Goal: Task Accomplishment & Management: Complete application form

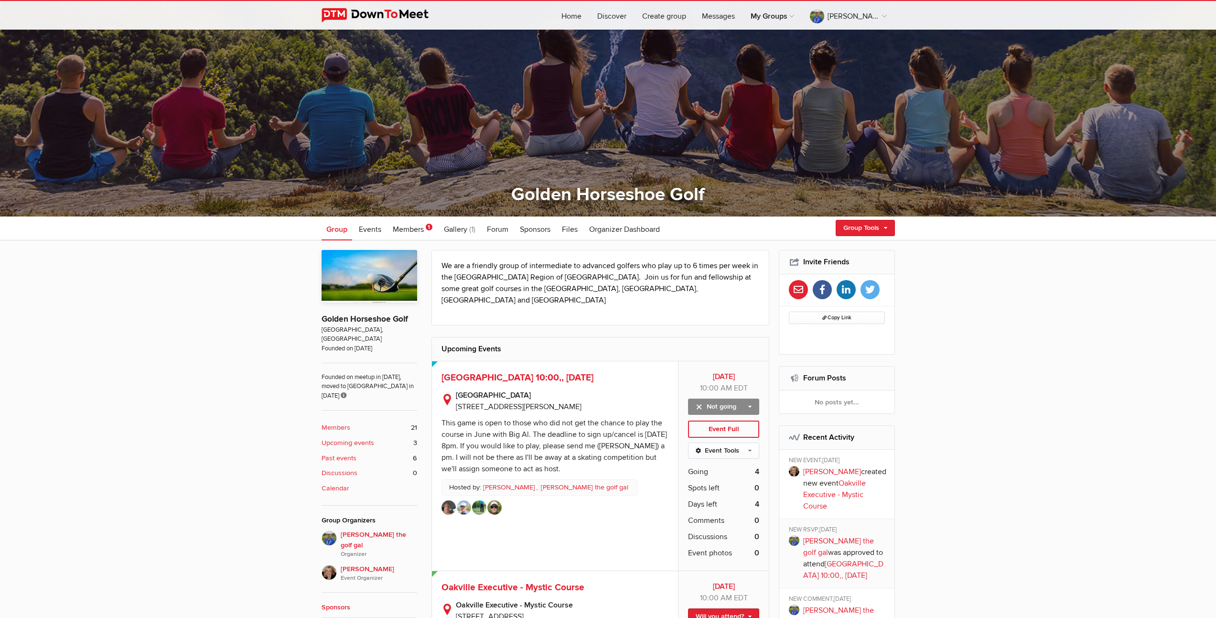
scroll to position [127, 0]
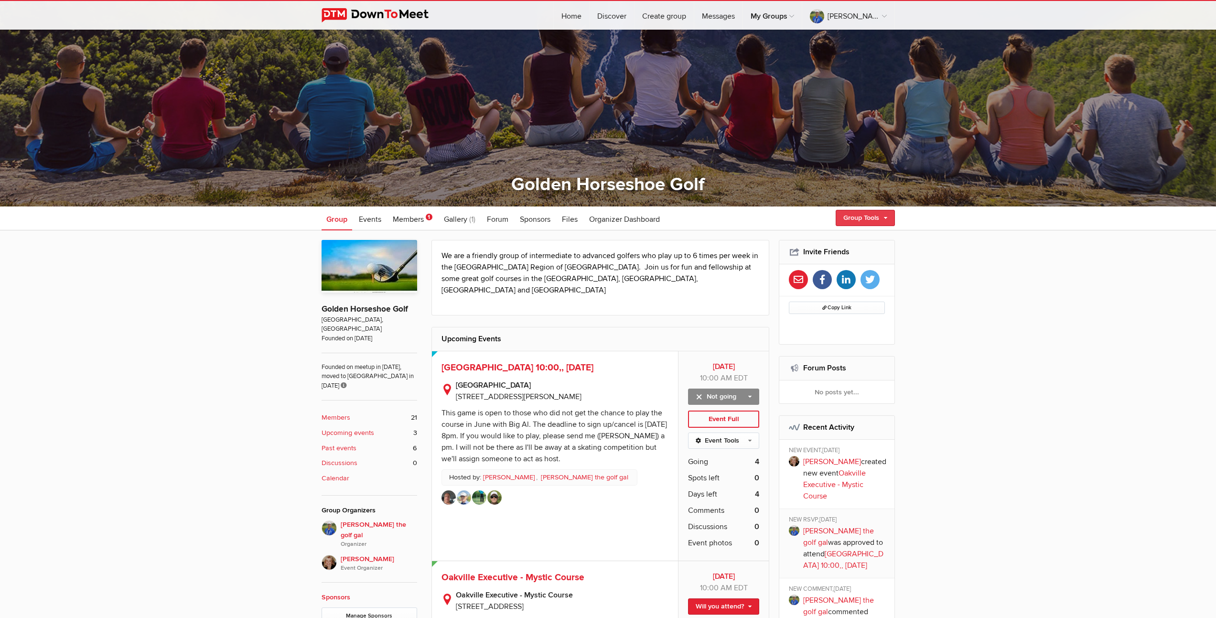
click at [859, 219] on link "Group Tools" at bounding box center [865, 218] width 59 height 16
click at [837, 240] on link "Create Event" at bounding box center [851, 238] width 86 height 14
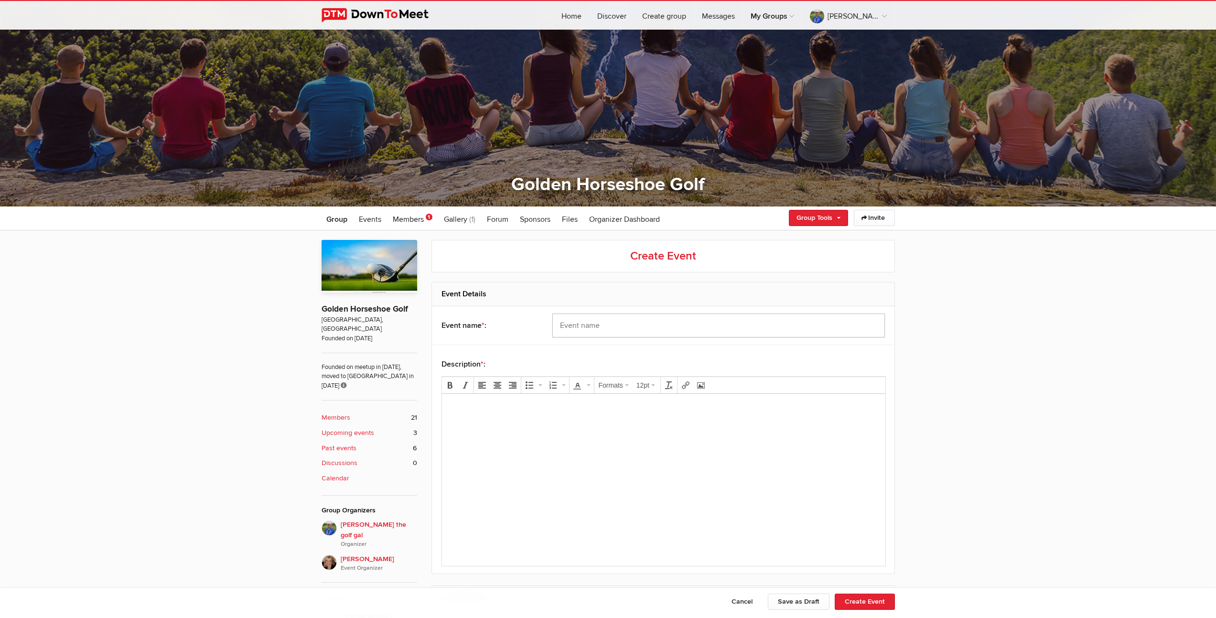
click at [617, 322] on input "text" at bounding box center [718, 325] width 333 height 24
type input "Chedoke [PERSON_NAME]"
click at [622, 430] on body at bounding box center [663, 422] width 436 height 43
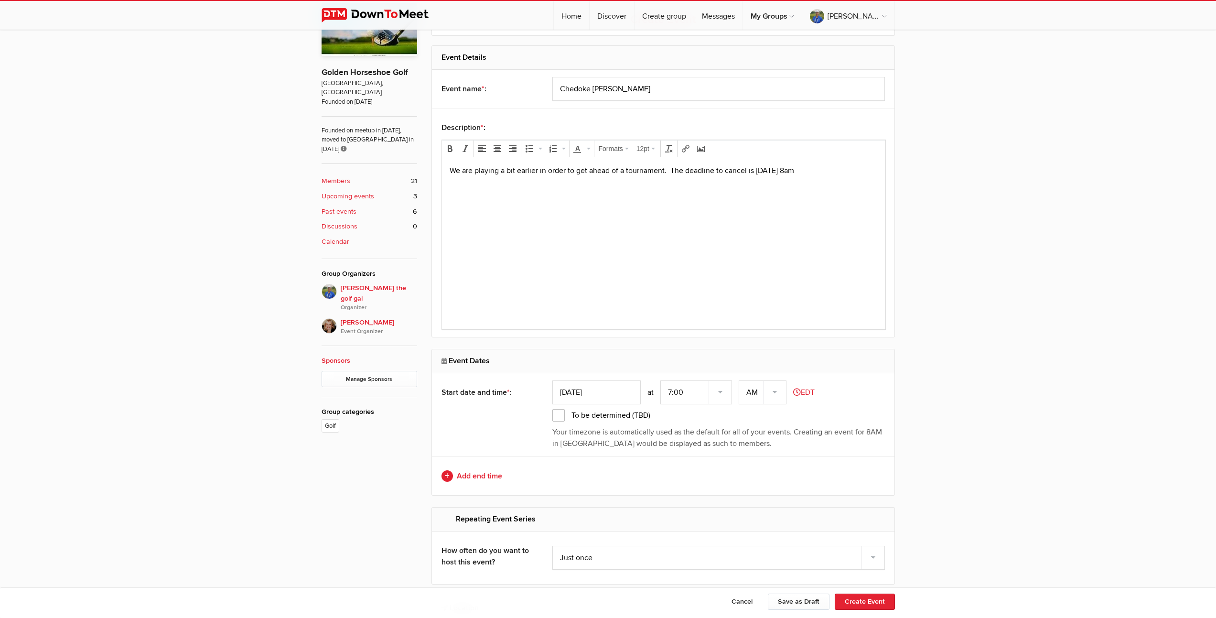
scroll to position [374, 0]
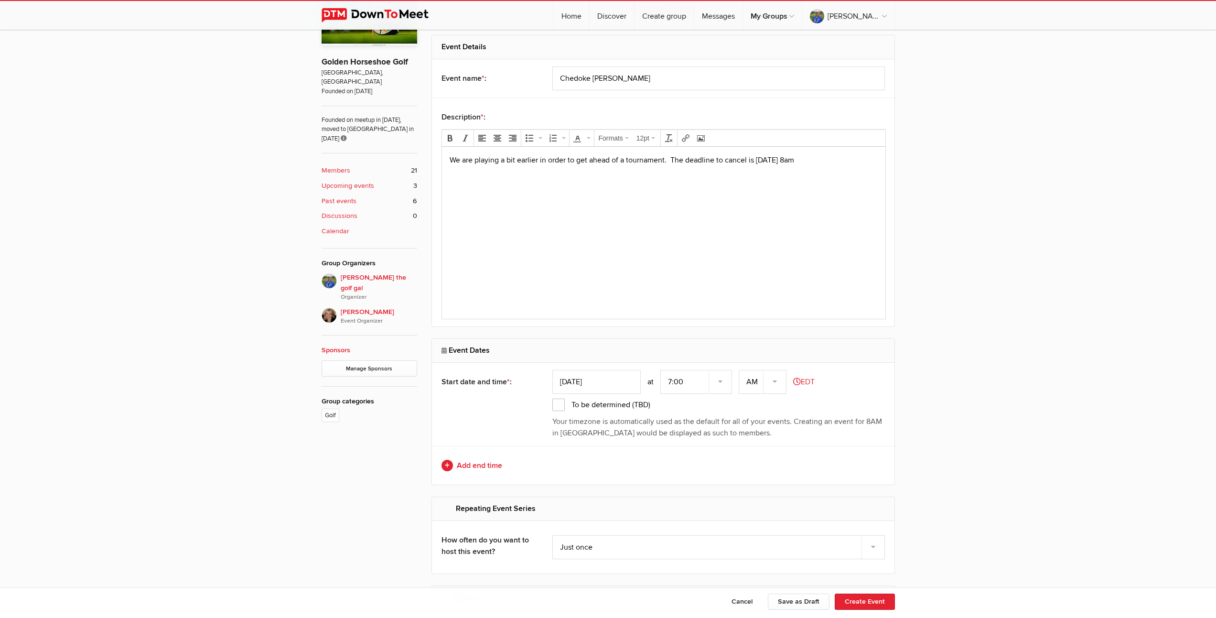
click at [599, 383] on input "Aug 13, 2025" at bounding box center [596, 382] width 88 height 24
type input "Aug 19, 2025"
click at [673, 383] on select "7:00 7:15 7:30 7:45 8:00 8:15 8:30 8:45 9:00 9:15 9:30 9:45 10:00 10:15 10:30 1…" at bounding box center [696, 382] width 72 height 24
select select "9:00:00"
click at [481, 465] on link "Add end time" at bounding box center [662, 465] width 443 height 11
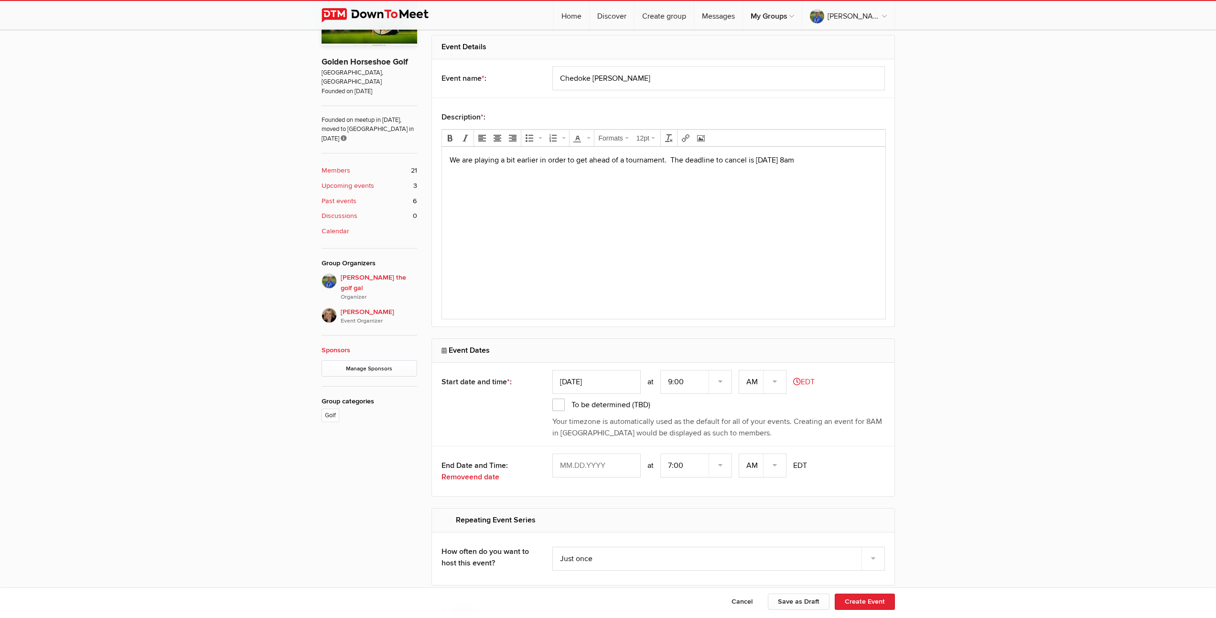
click at [601, 465] on input "text" at bounding box center [596, 465] width 88 height 24
type input "Aug 19, 2025"
click at [677, 468] on select "7:00 7:15 7:30 7:45 8:00 8:15 8:30 8:45 9:00 9:15 9:30 9:45 10:00 10:15 10:30 1…" at bounding box center [696, 465] width 72 height 24
select select "2:00:00"
click at [777, 465] on select "AM PM" at bounding box center [763, 465] width 48 height 24
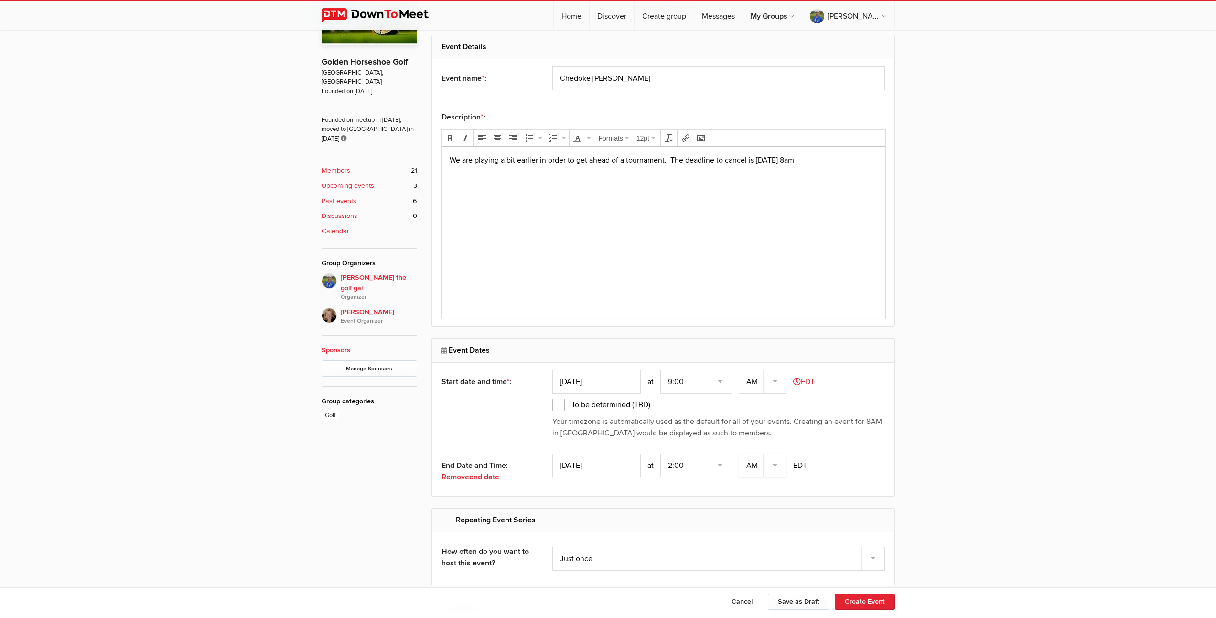
select select "PM"
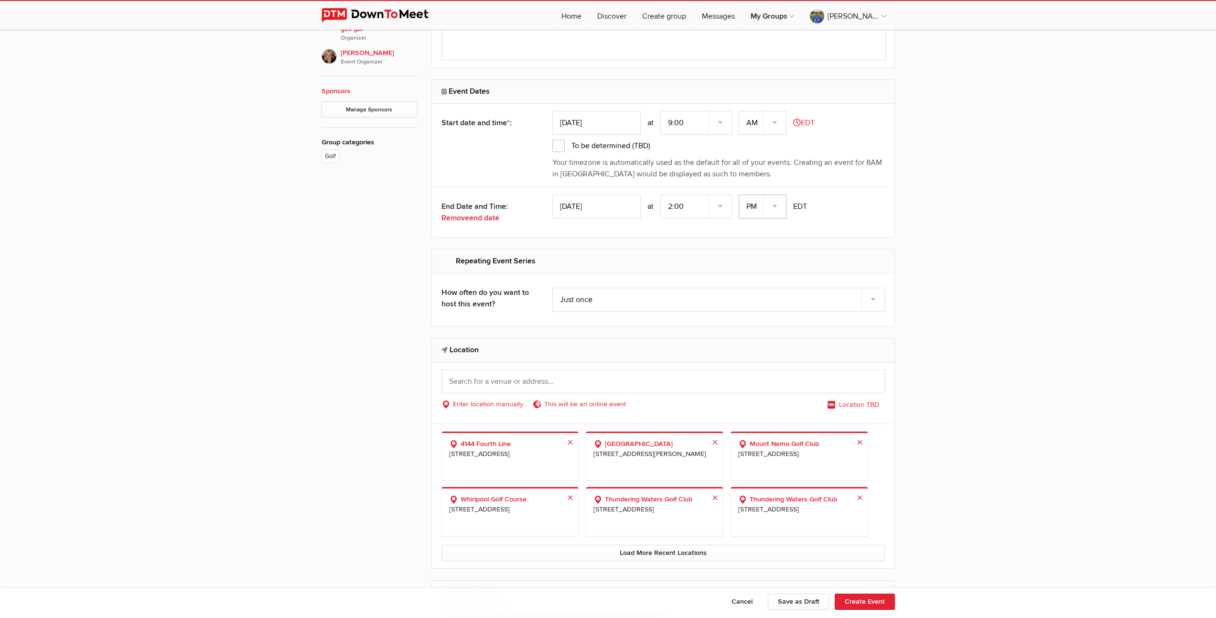
scroll to position [636, 0]
click at [595, 377] on input "text" at bounding box center [662, 378] width 443 height 24
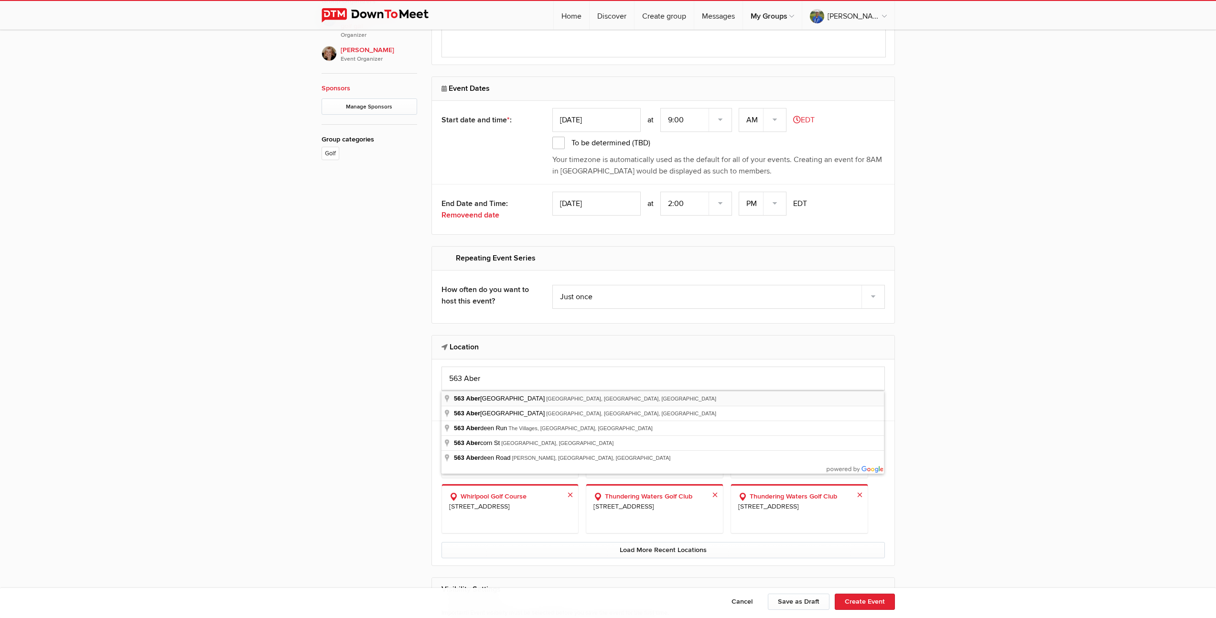
type input "563 Aberdeen Avenue, Hamilton, ON, Canada"
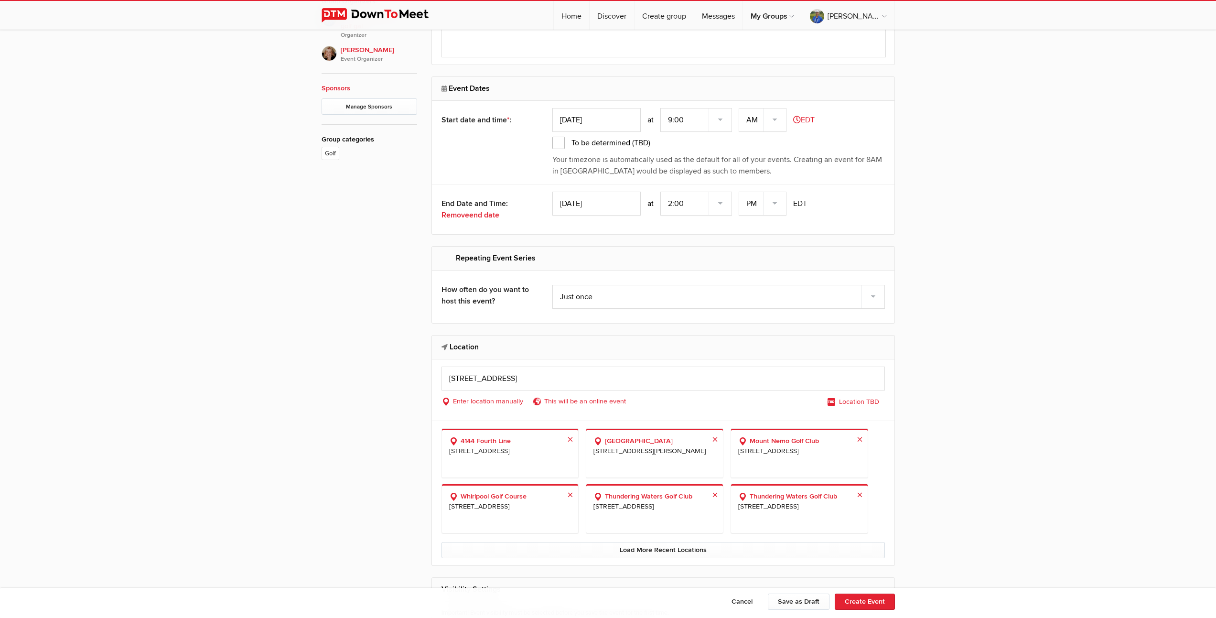
select select "Canada"
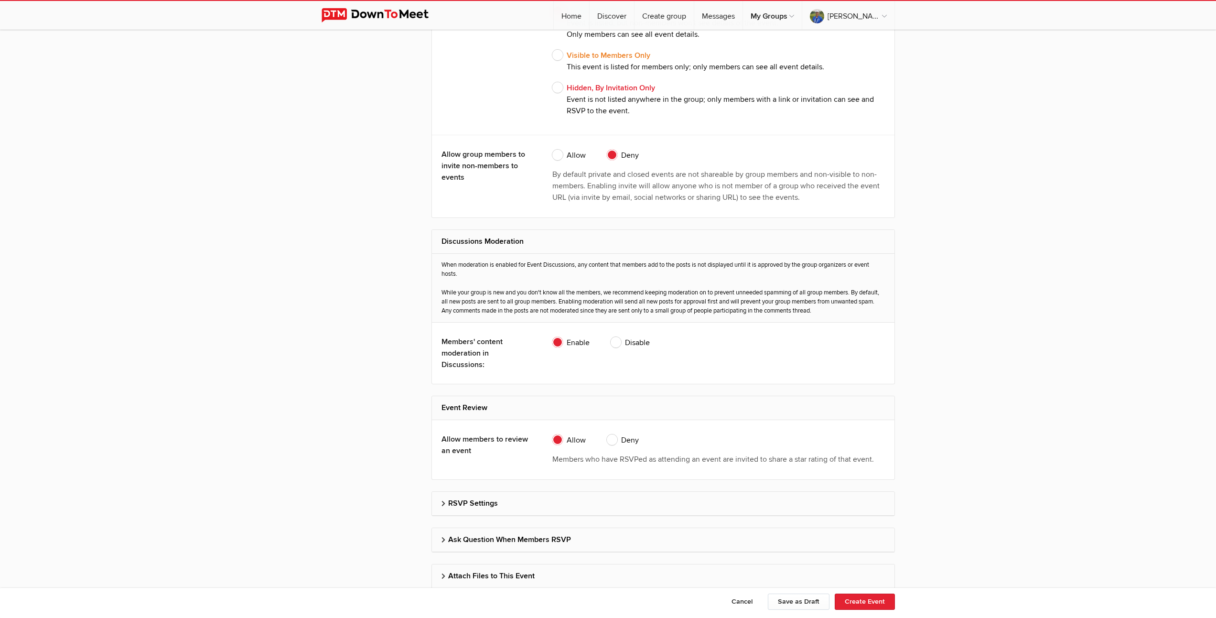
scroll to position [1764, 0]
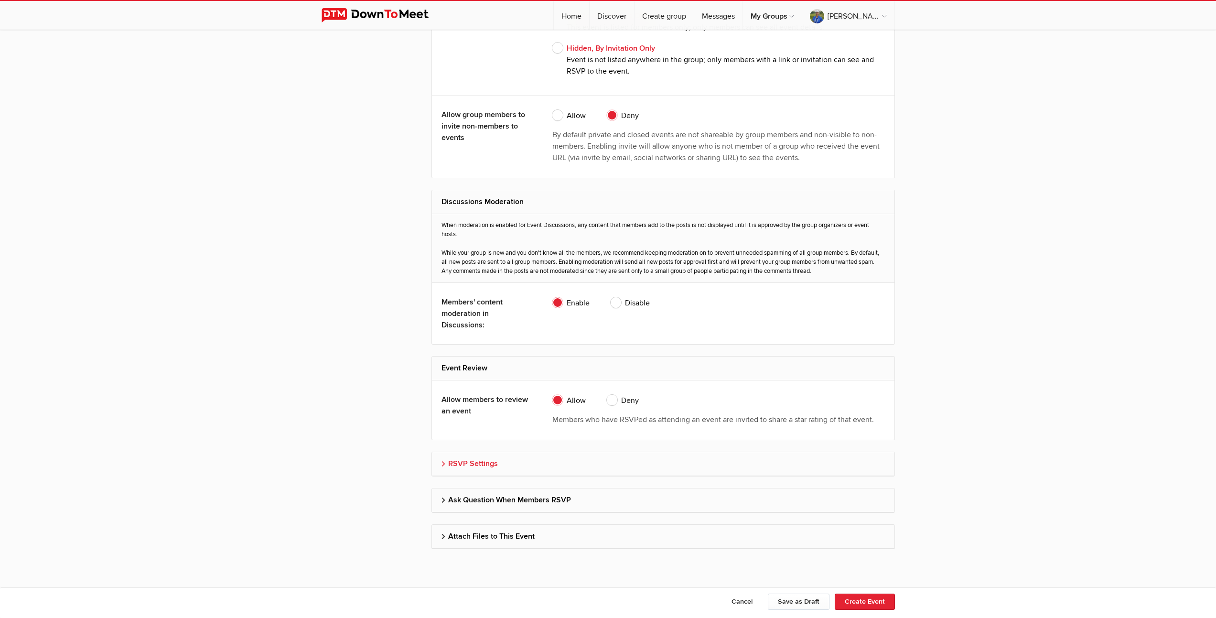
click at [472, 463] on h2 "RSVP Settings" at bounding box center [662, 463] width 443 height 23
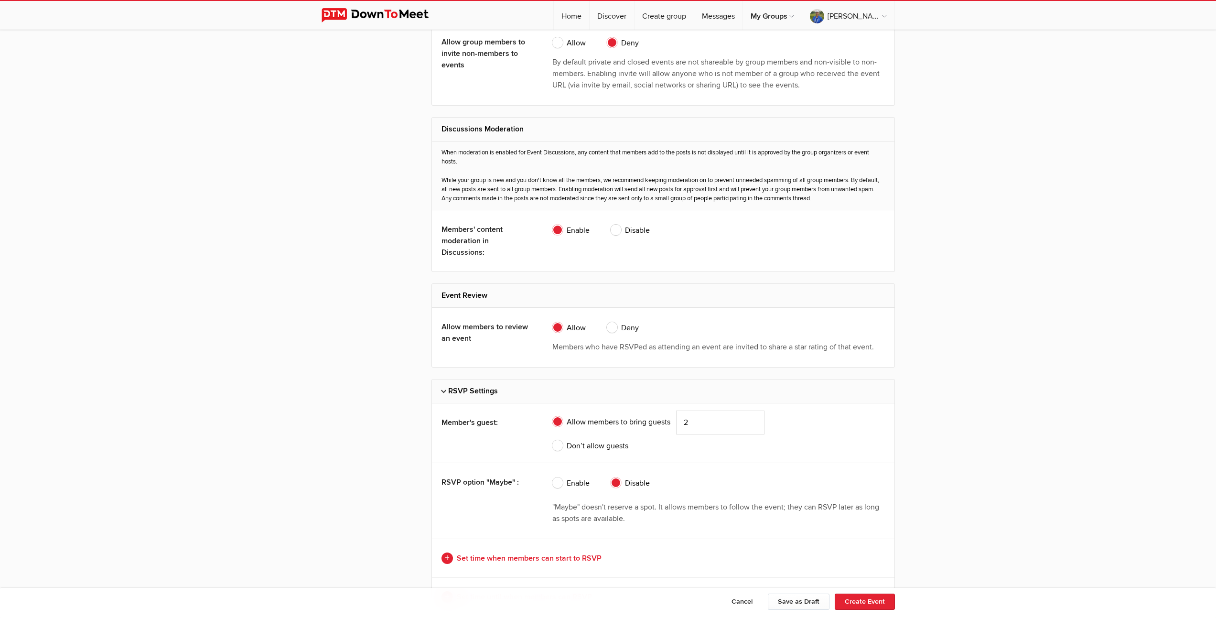
scroll to position [1838, 0]
click at [558, 444] on span "Don’t allow guests" at bounding box center [590, 444] width 76 height 11
click at [552, 439] on input "Don’t allow guests" at bounding box center [552, 439] width 0 height 0
radio input "true"
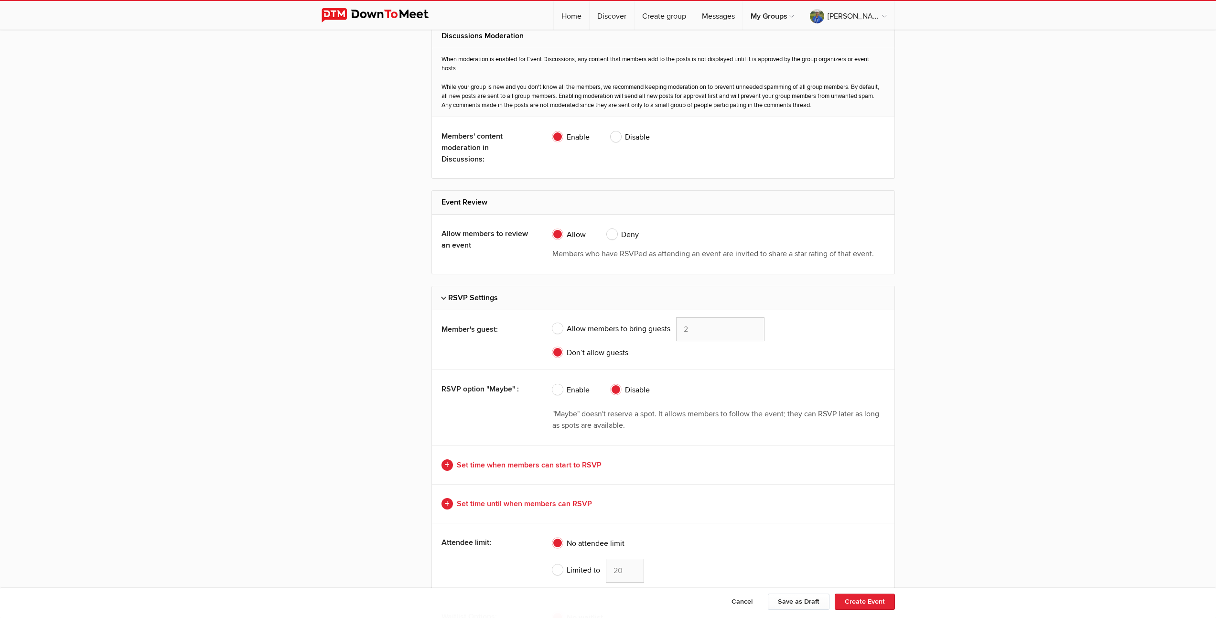
scroll to position [2036, 0]
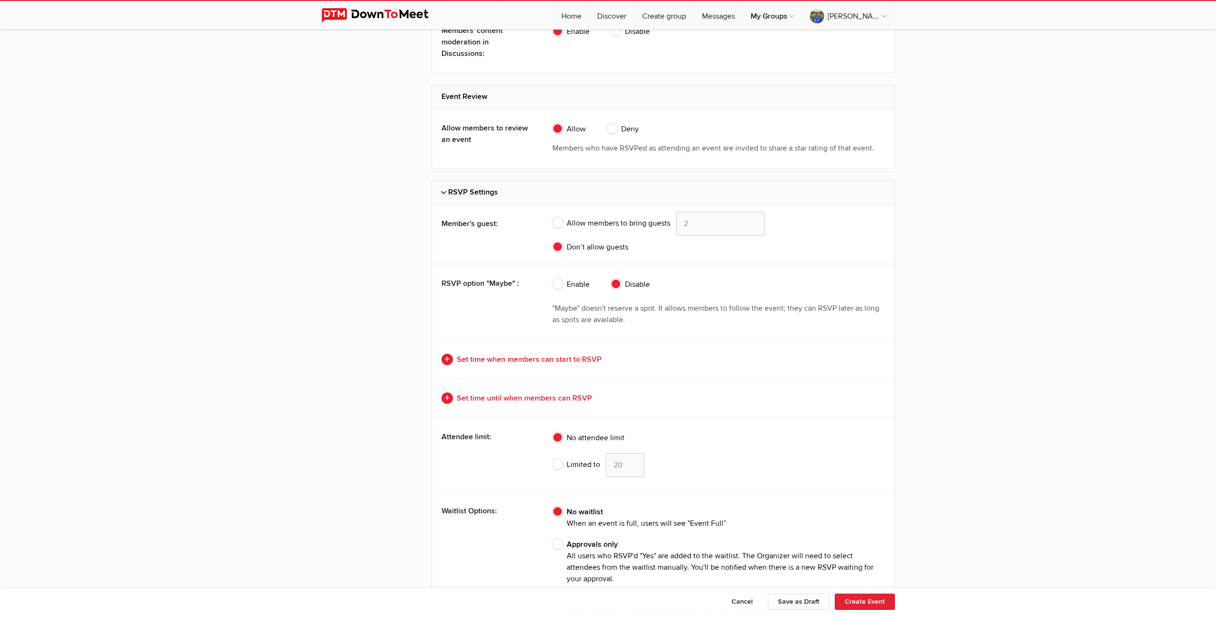
click at [556, 463] on span "Limited to" at bounding box center [576, 464] width 48 height 11
click at [552, 453] on input "Limited to 20" at bounding box center [552, 452] width 0 height 0
radio input "true"
click at [634, 469] on input "19" at bounding box center [625, 465] width 38 height 24
click at [634, 469] on input "18" at bounding box center [625, 465] width 38 height 24
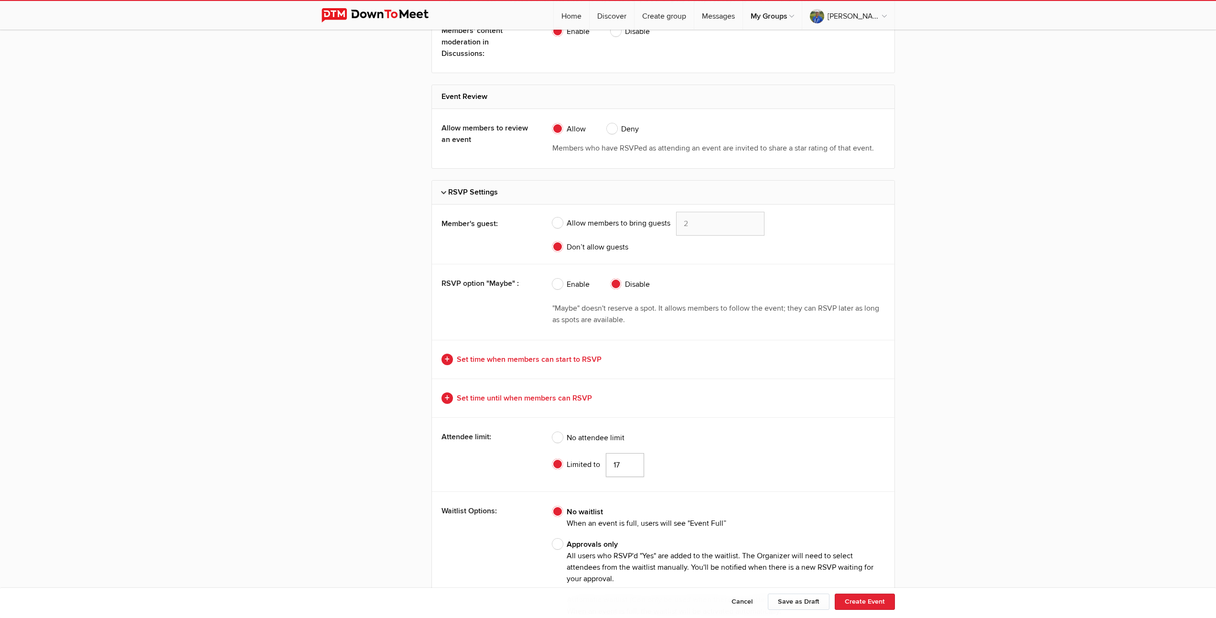
click at [634, 469] on input "17" at bounding box center [625, 465] width 38 height 24
click at [634, 469] on input "16" at bounding box center [625, 465] width 38 height 24
click at [634, 469] on input "15" at bounding box center [625, 465] width 38 height 24
click at [634, 469] on input "14" at bounding box center [625, 465] width 38 height 24
click at [634, 469] on input "13" at bounding box center [625, 465] width 38 height 24
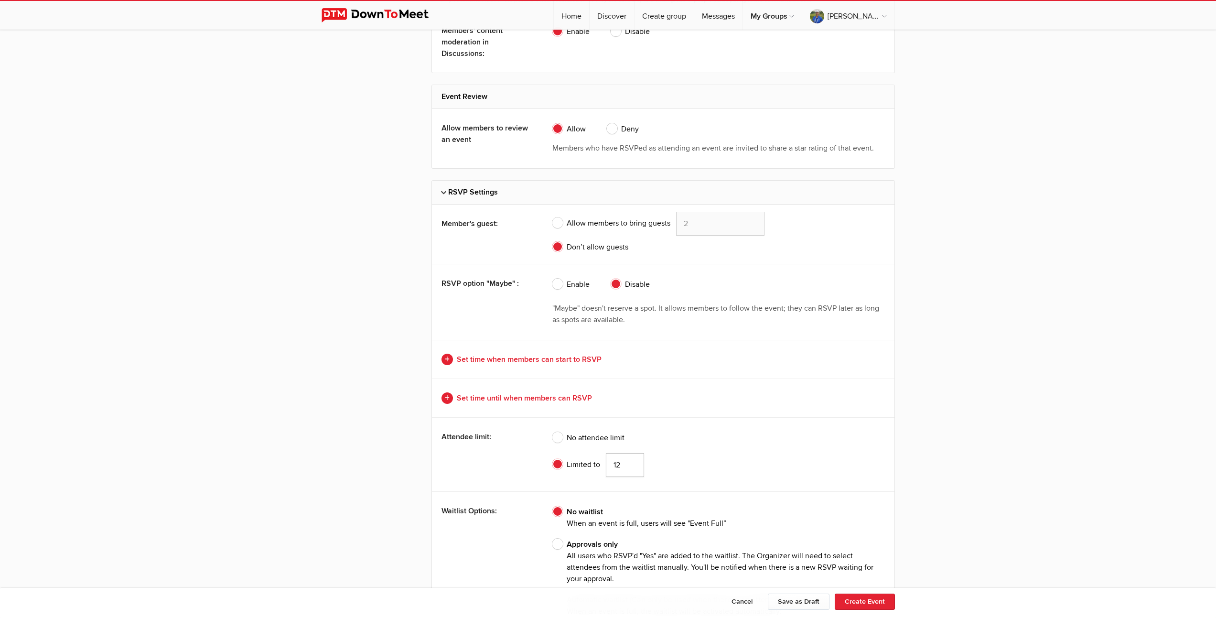
click at [634, 469] on input "12" at bounding box center [625, 465] width 38 height 24
click at [634, 469] on input "11" at bounding box center [625, 465] width 38 height 24
click at [634, 469] on input "10" at bounding box center [625, 465] width 38 height 24
click at [634, 469] on input "9" at bounding box center [625, 465] width 38 height 24
click at [634, 468] on input "8" at bounding box center [625, 465] width 38 height 24
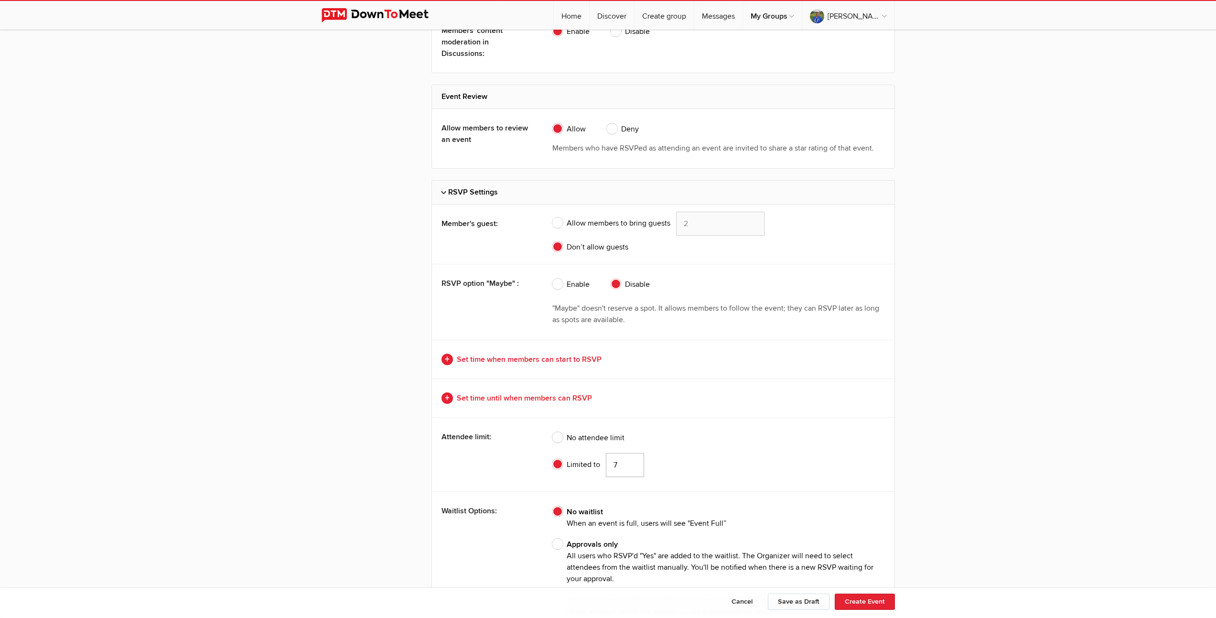
click at [634, 468] on input "7" at bounding box center [625, 465] width 38 height 24
click at [634, 468] on input "6" at bounding box center [625, 465] width 38 height 24
click at [634, 468] on input "5" at bounding box center [625, 465] width 38 height 24
type input "4"
click at [634, 468] on input "4" at bounding box center [625, 465] width 38 height 24
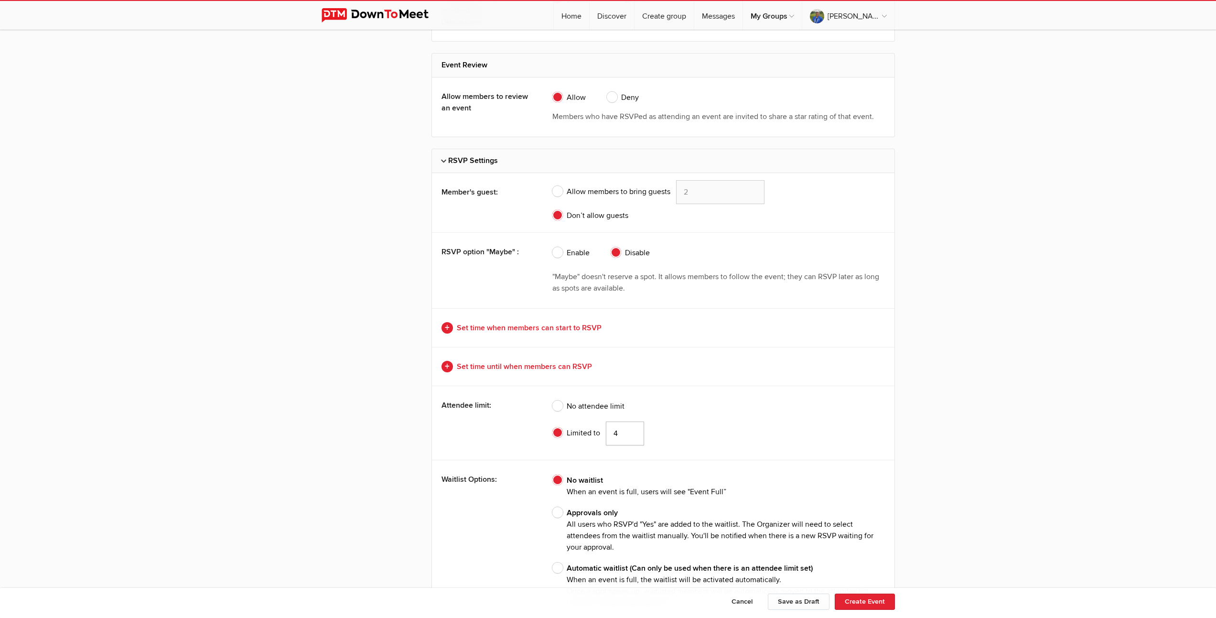
scroll to position [2089, 0]
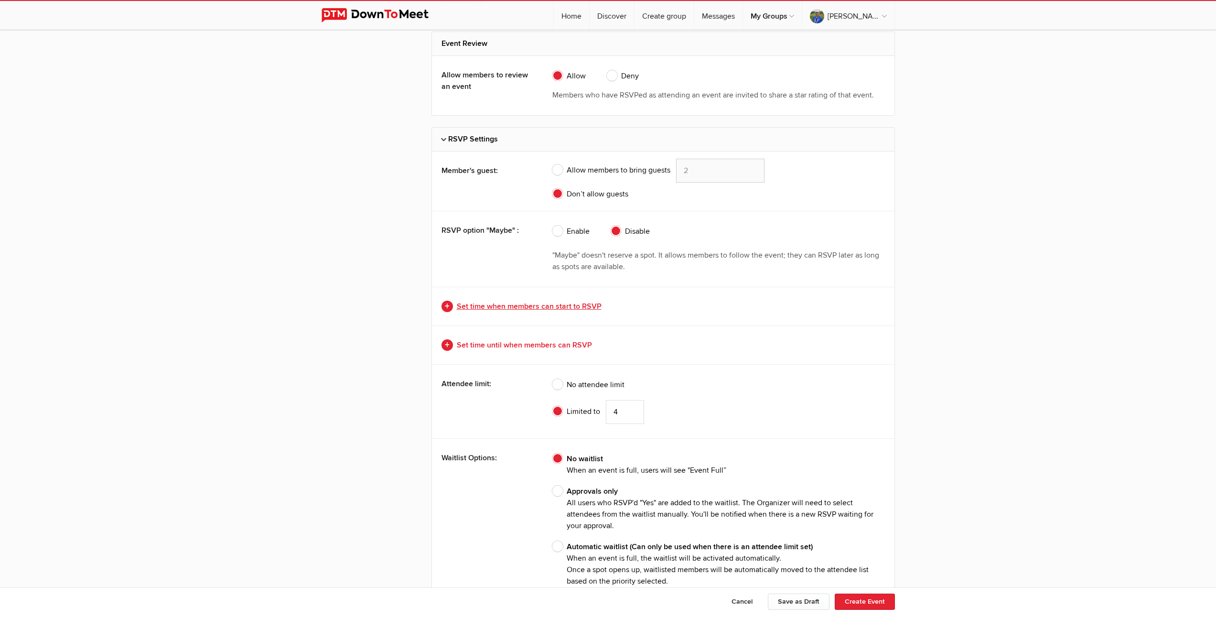
click at [542, 305] on link "Set time when members can start to RSVP" at bounding box center [662, 306] width 443 height 11
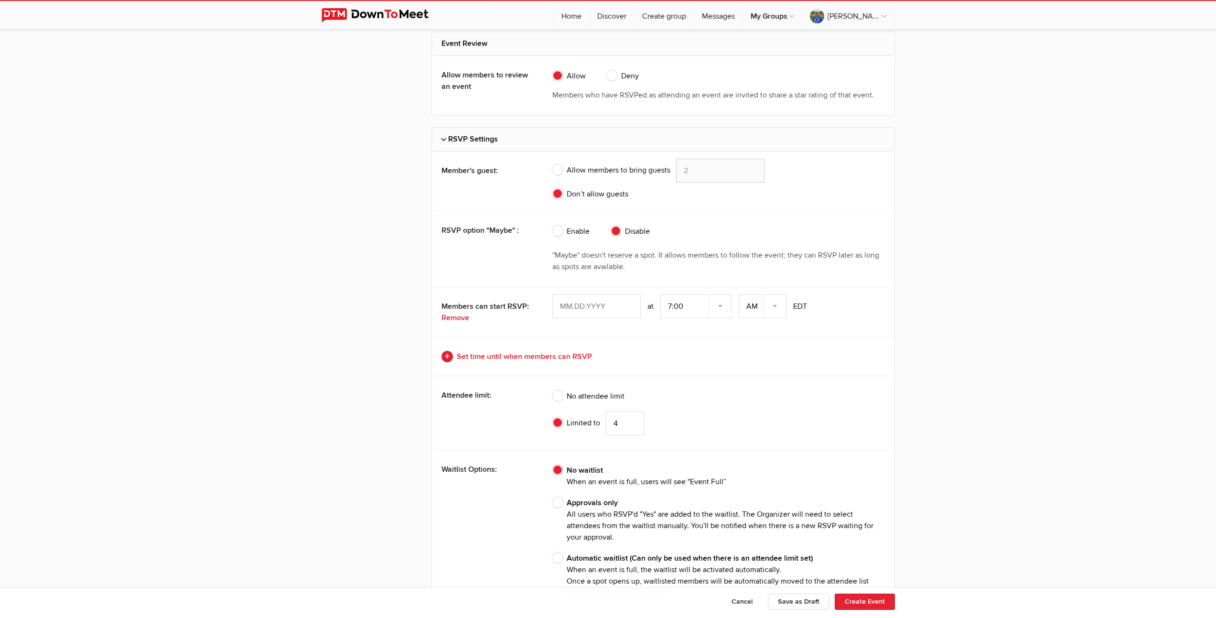
click at [602, 306] on input "text" at bounding box center [596, 306] width 88 height 24
type input "Aug 12, 2025"
click at [722, 306] on select "7:00 7:15 7:30 7:45 8:00 8:15 8:30 8:45 9:00 9:15 9:30 9:45 10:00 10:15 10:30 1…" at bounding box center [696, 306] width 72 height 24
select select "8:00:00"
click at [552, 356] on link "Set time until when members can RSVP" at bounding box center [662, 356] width 443 height 11
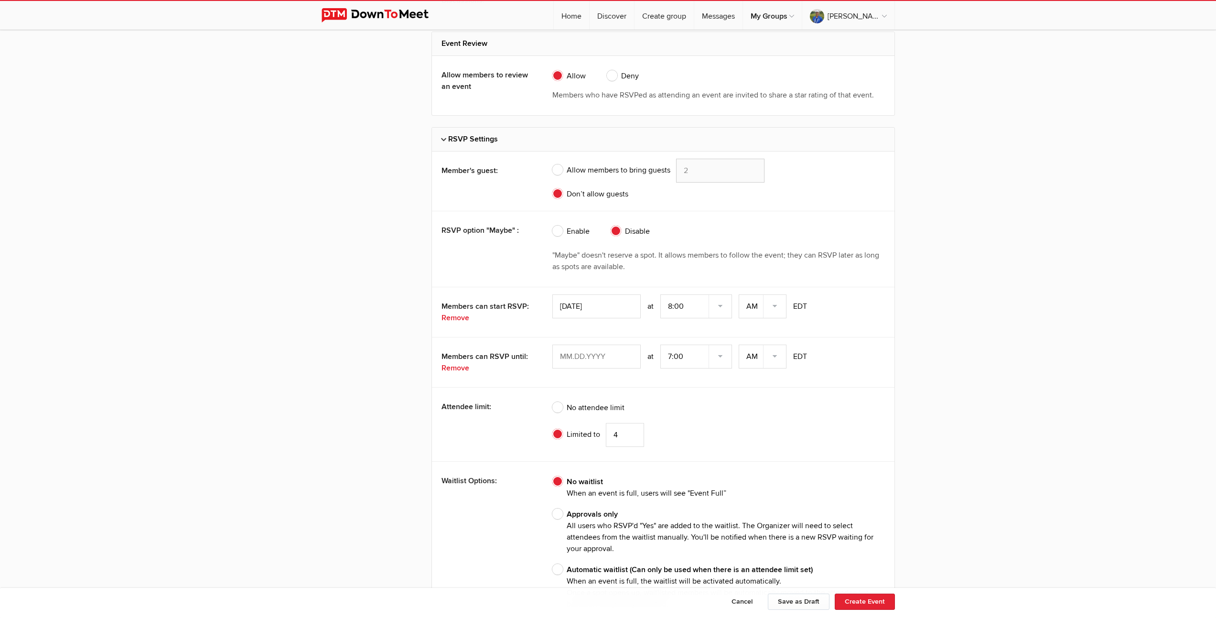
click at [599, 357] on input "text" at bounding box center [596, 356] width 88 height 24
type input "Aug 12, 2025"
click at [672, 355] on select "7:00 7:15 7:30 7:45 8:00 8:15 8:30 8:45 9:00 9:15 9:30 9:45 10:00 10:15 10:30 1…" at bounding box center [696, 356] width 72 height 24
click at [460, 321] on link "Remove" at bounding box center [485, 317] width 89 height 11
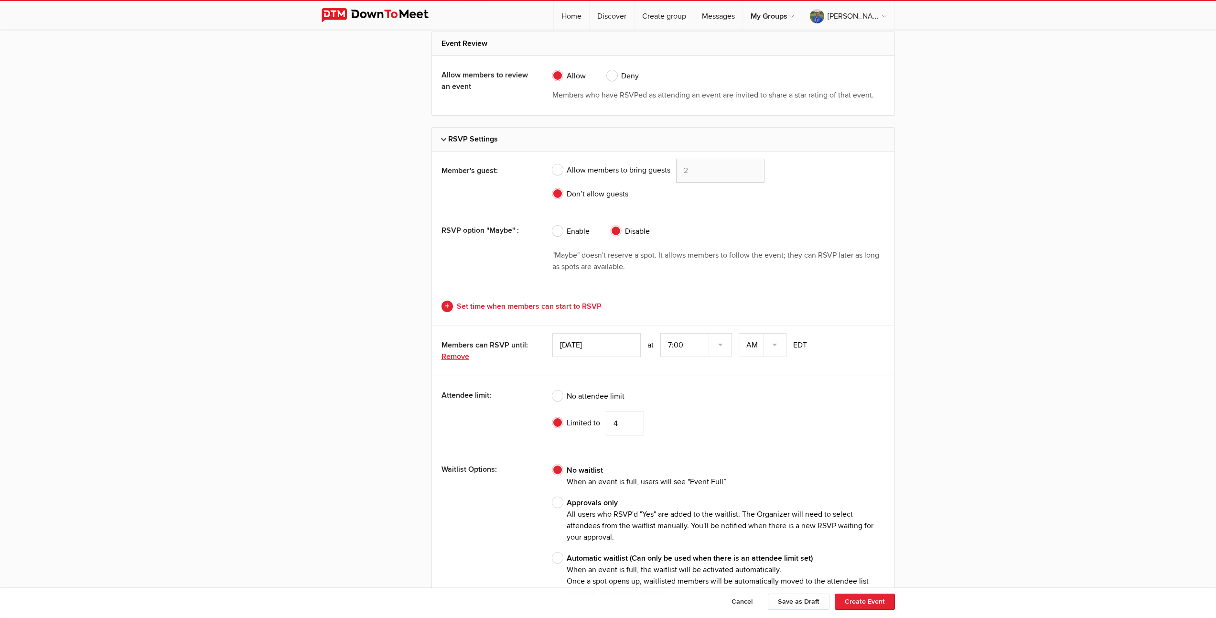
click at [460, 357] on link "Remove" at bounding box center [485, 356] width 89 height 11
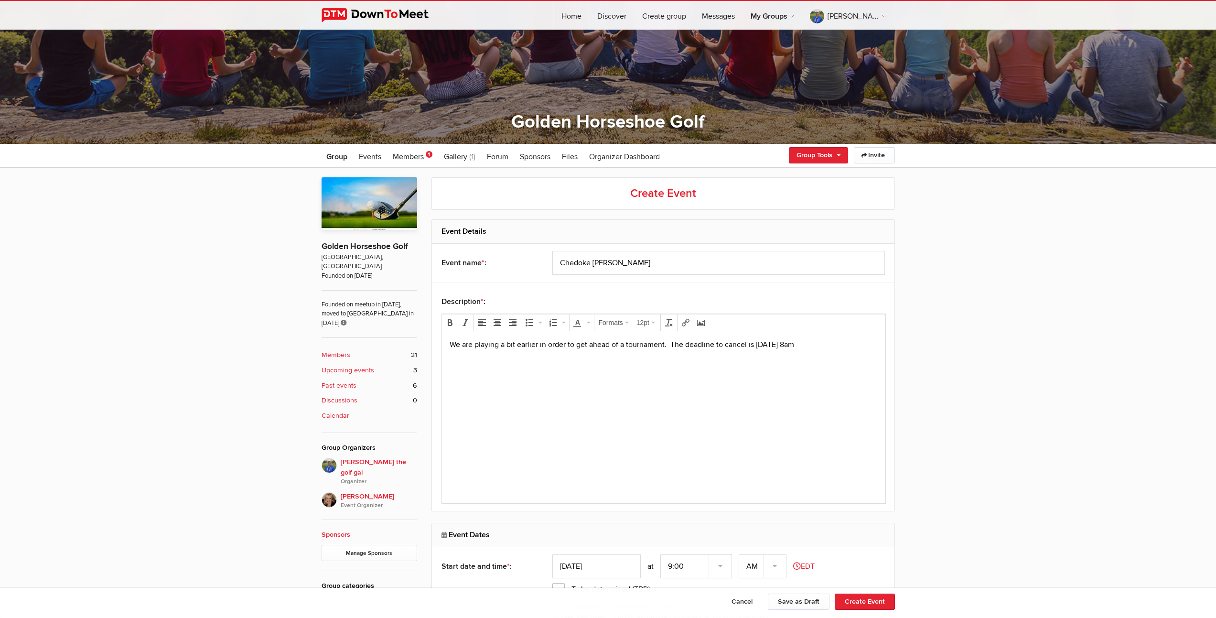
scroll to position [14, 0]
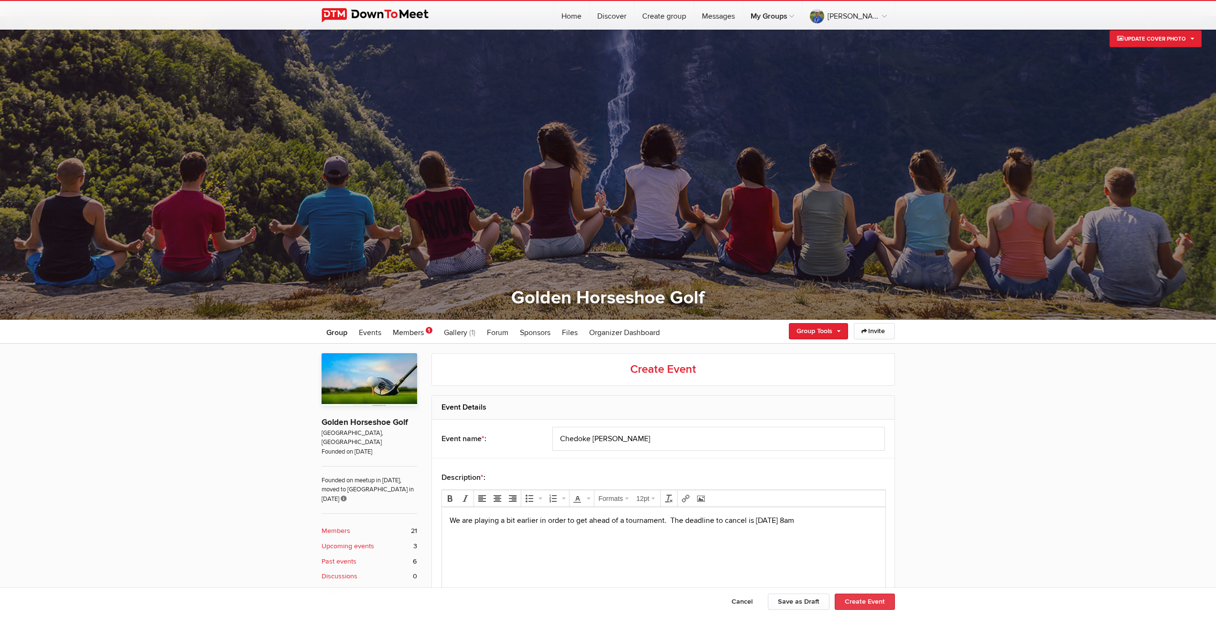
click at [867, 602] on button "Create Event" at bounding box center [865, 601] width 60 height 16
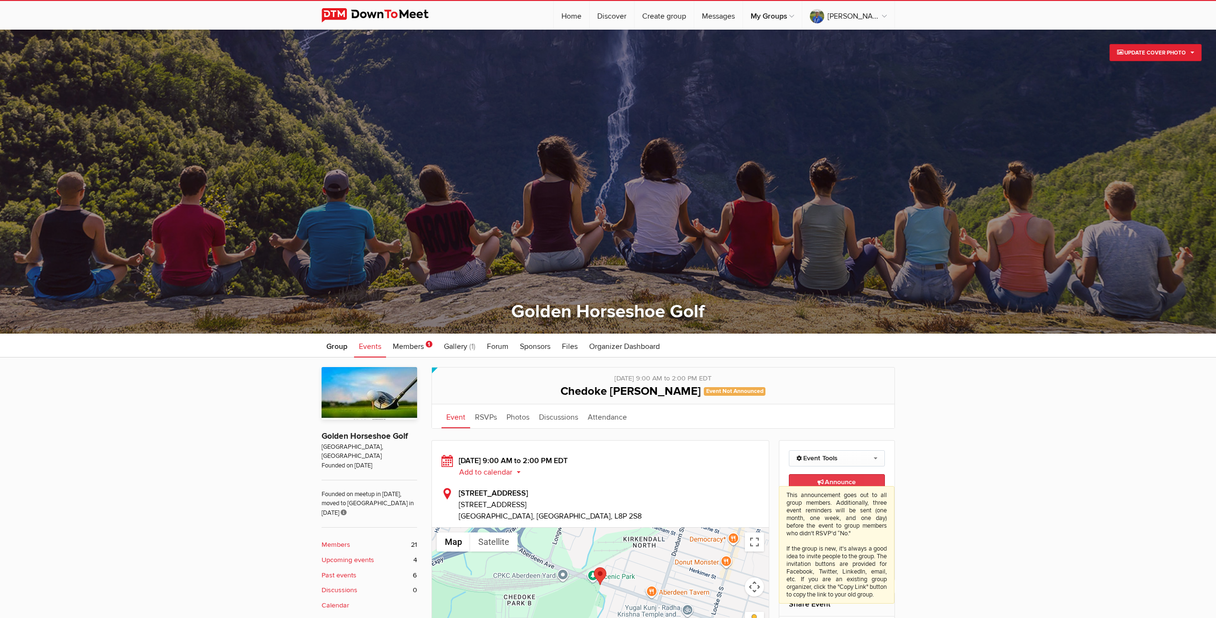
click at [838, 482] on span "Announce This announcement goes out to all group members. Additionally, three e…" at bounding box center [837, 482] width 38 height 8
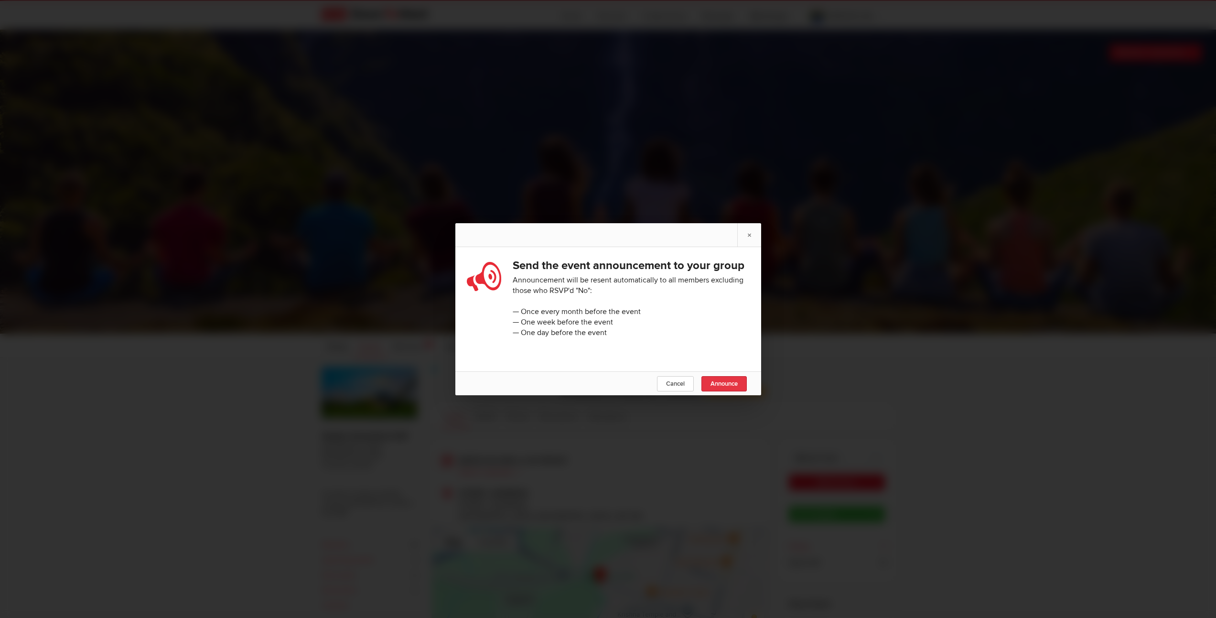
click at [721, 387] on span "Announce" at bounding box center [723, 384] width 27 height 8
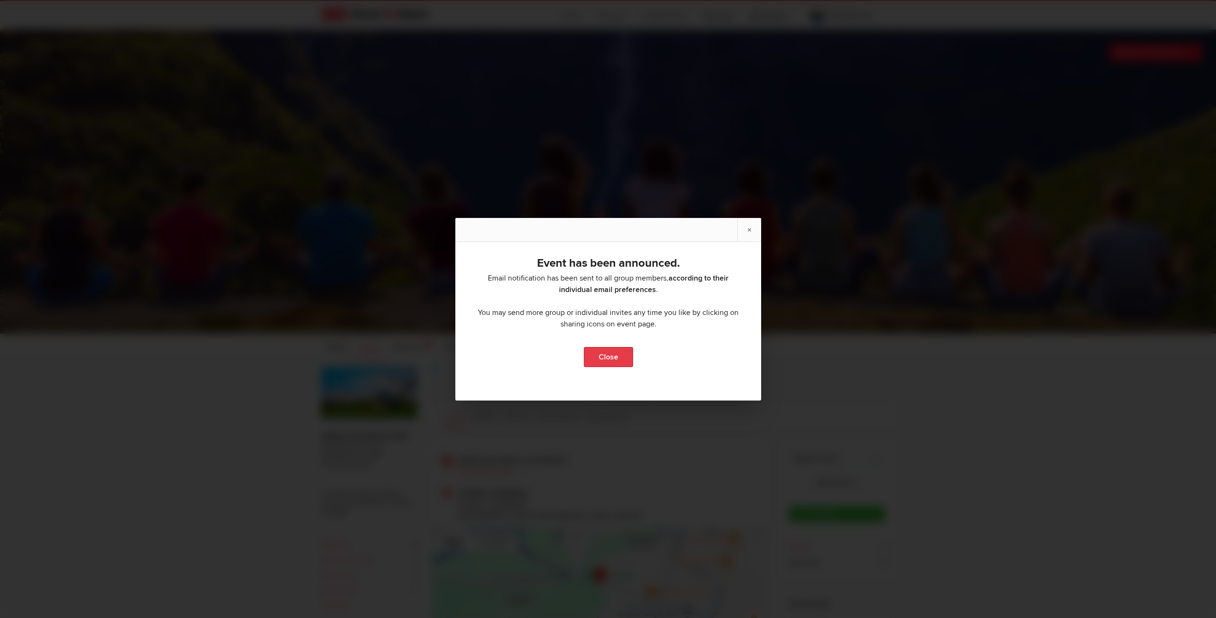
click at [608, 361] on link "Close" at bounding box center [607, 357] width 49 height 20
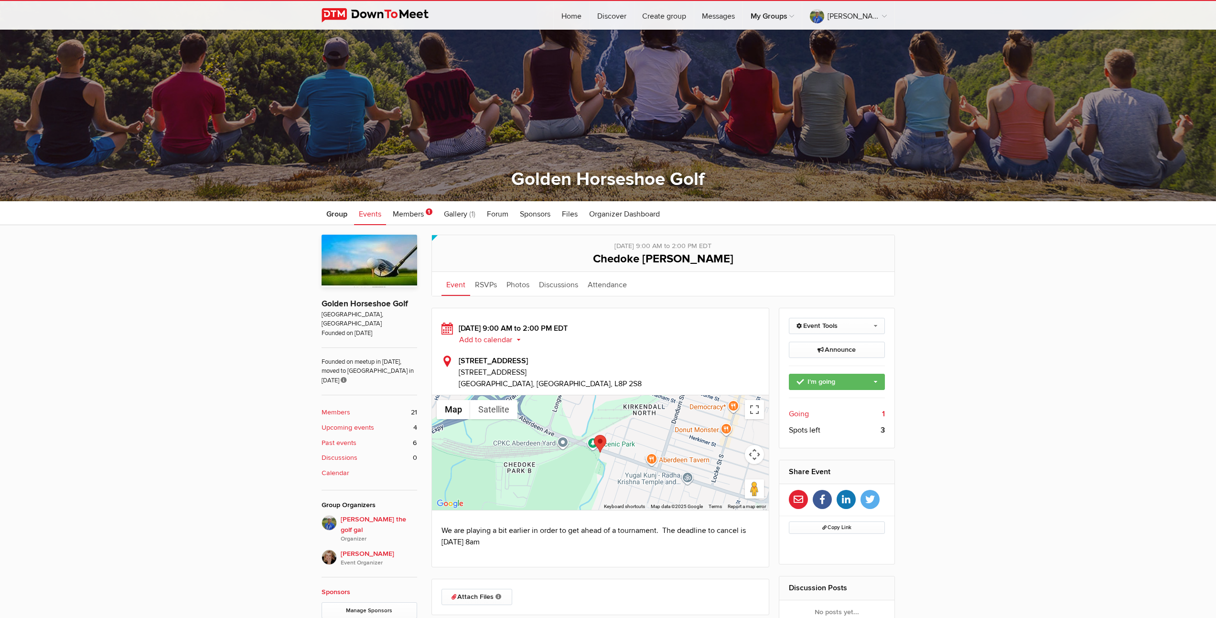
scroll to position [57, 0]
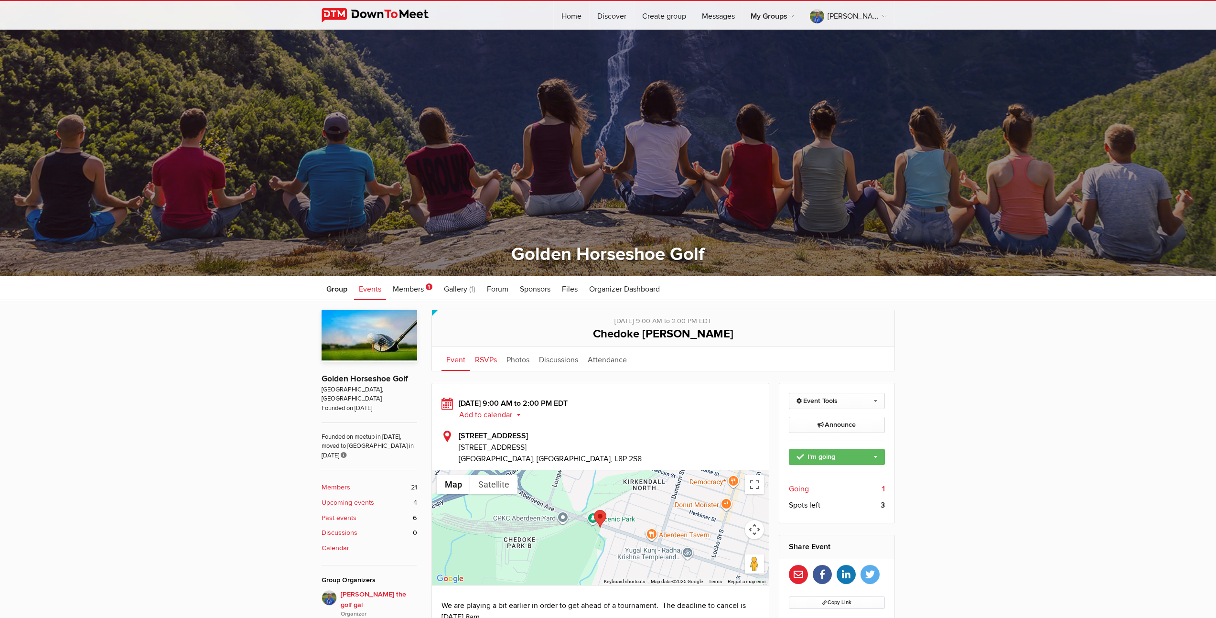
click at [483, 362] on link "RSVPs" at bounding box center [486, 359] width 32 height 24
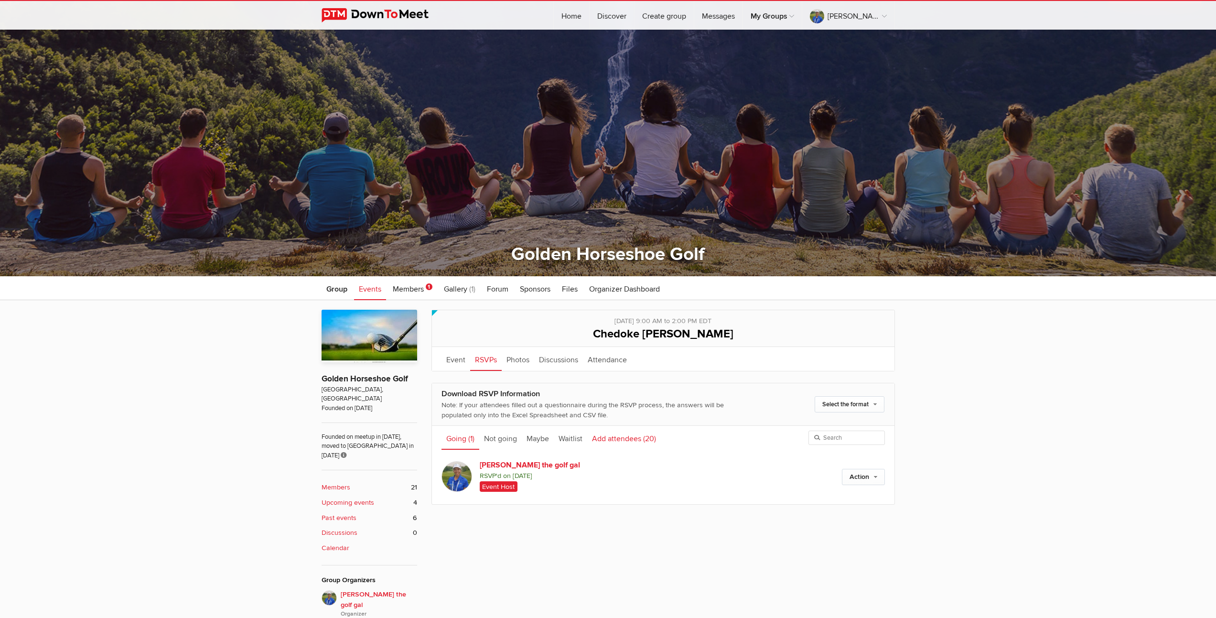
click at [623, 441] on link "Add attendees (20)" at bounding box center [624, 438] width 74 height 24
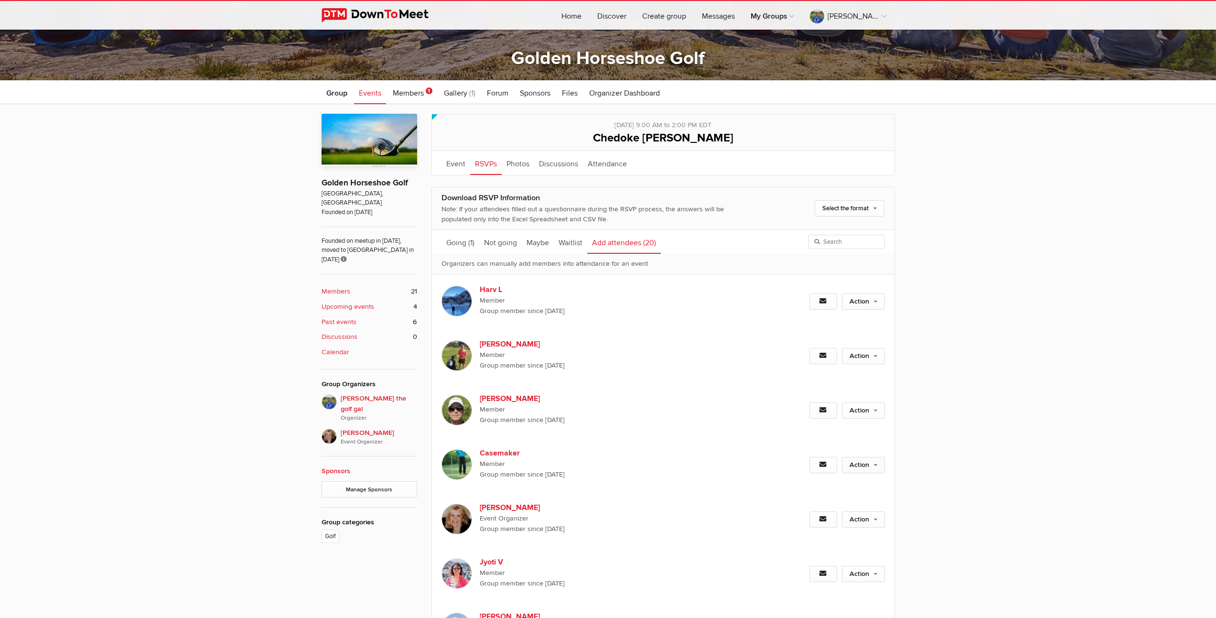
scroll to position [254, 0]
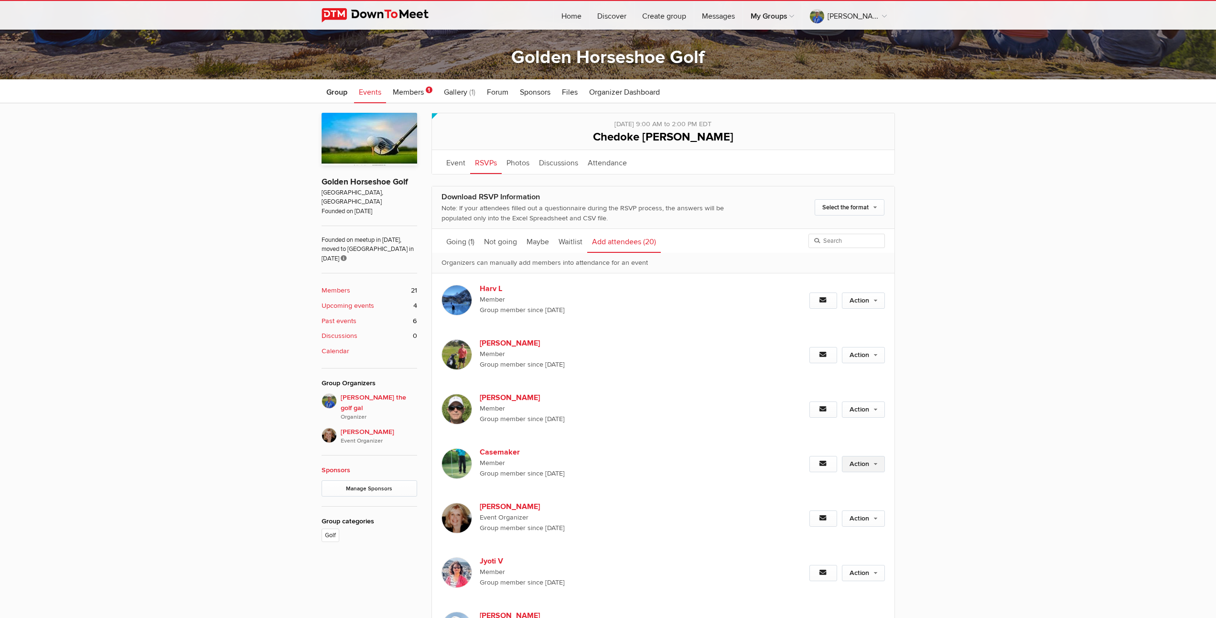
click at [876, 464] on link "Action" at bounding box center [863, 464] width 43 height 16
click at [817, 483] on link "Set as Going" at bounding box center [832, 484] width 104 height 14
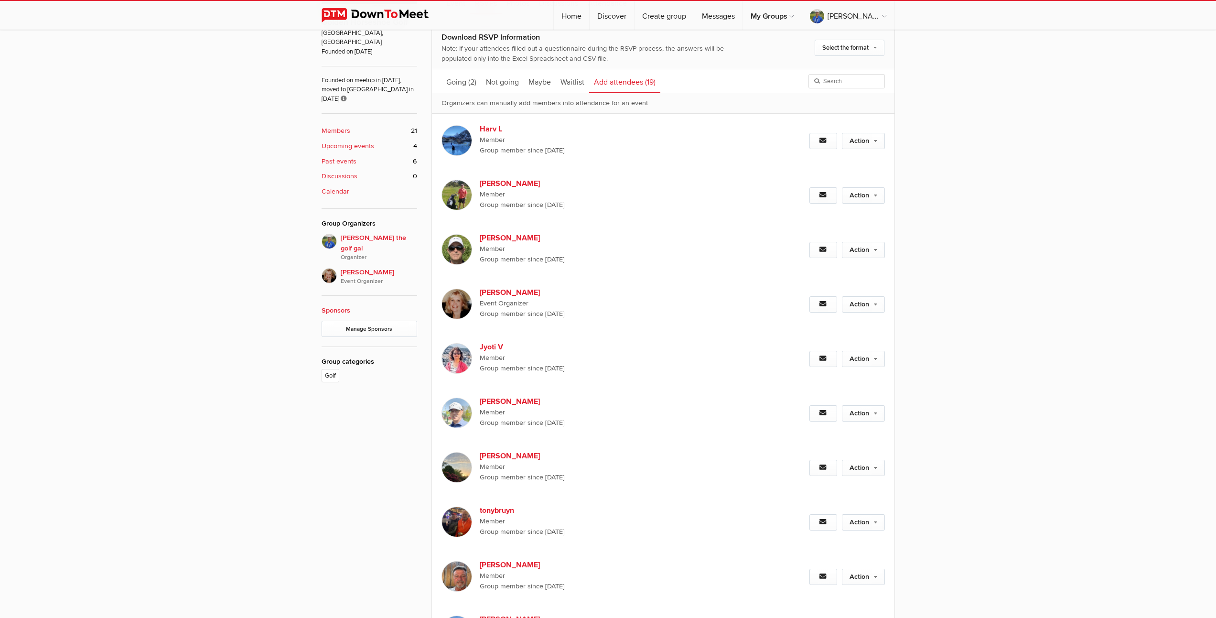
scroll to position [416, 0]
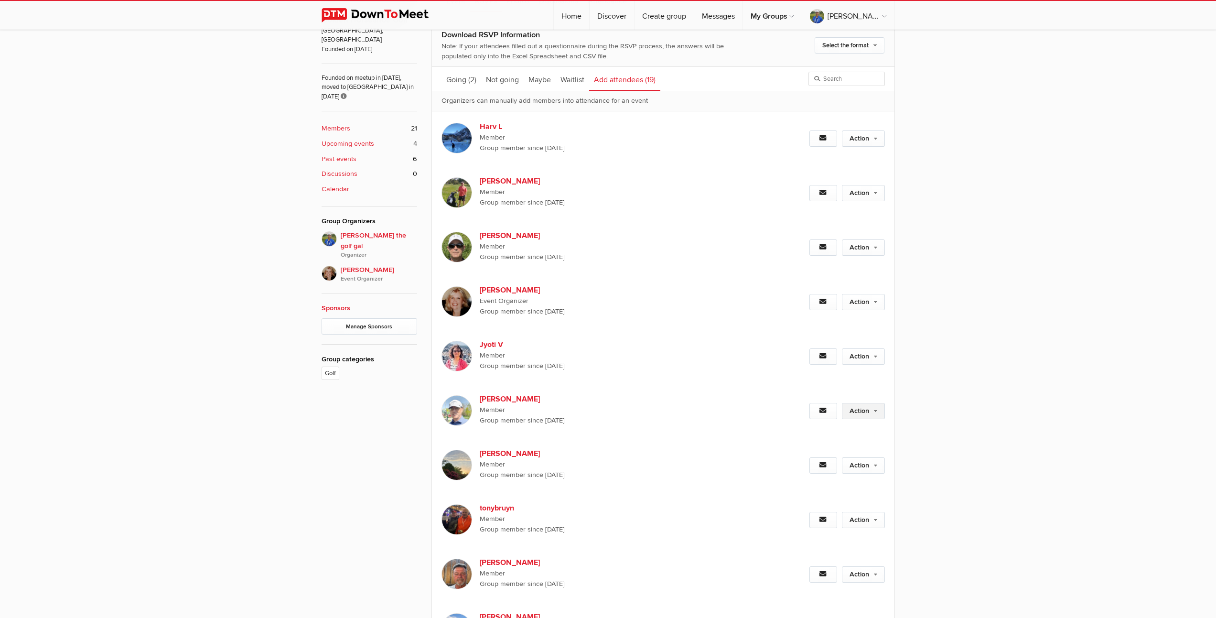
click at [874, 411] on link "Action" at bounding box center [863, 411] width 43 height 16
click at [814, 431] on link "Set as Going" at bounding box center [832, 431] width 104 height 14
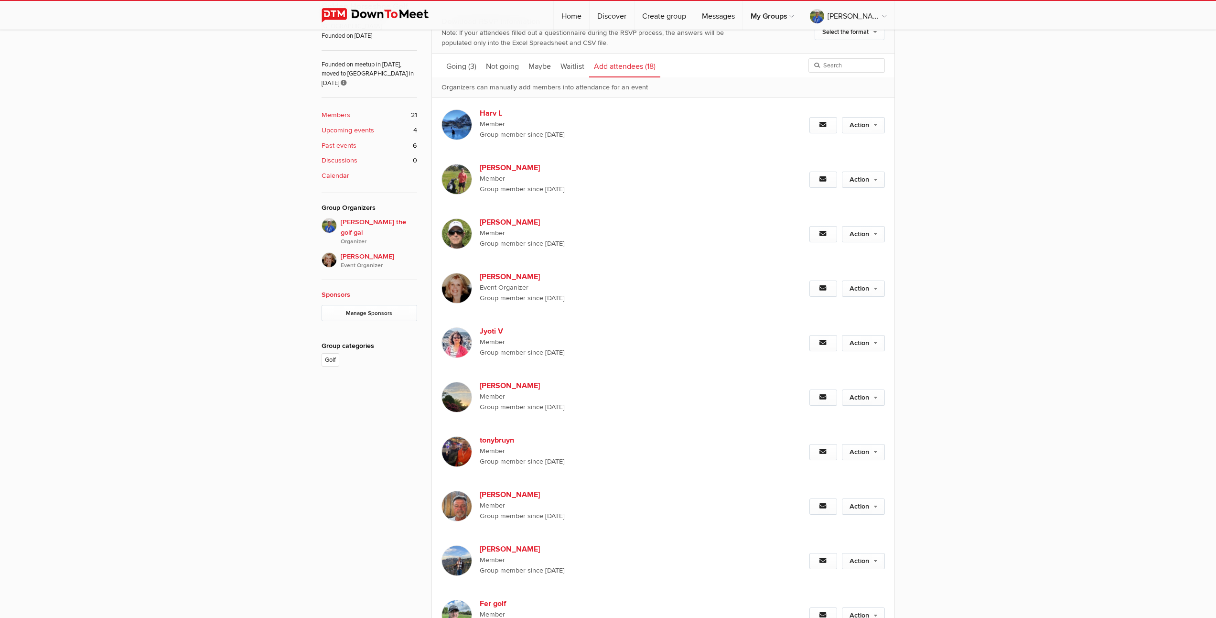
scroll to position [430, 0]
click at [866, 452] on link "Action" at bounding box center [863, 451] width 43 height 16
click at [876, 451] on link "Action" at bounding box center [863, 451] width 43 height 16
click at [807, 471] on link "Set as Going" at bounding box center [832, 472] width 104 height 14
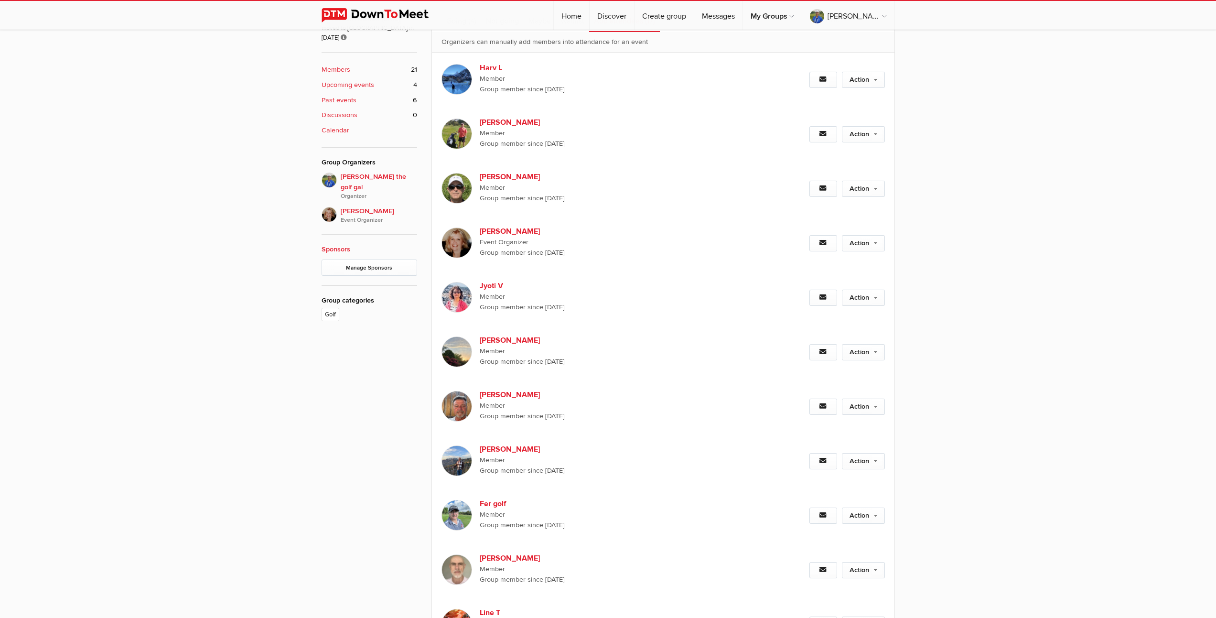
scroll to position [125, 0]
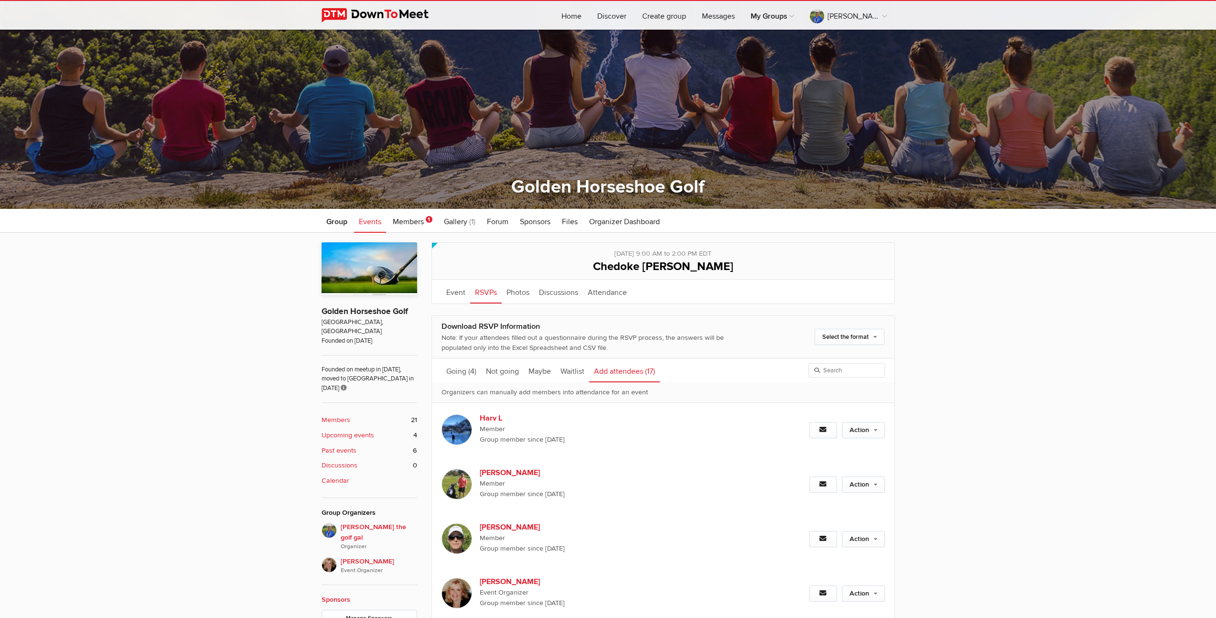
click at [352, 430] on b "Upcoming events" at bounding box center [348, 435] width 53 height 11
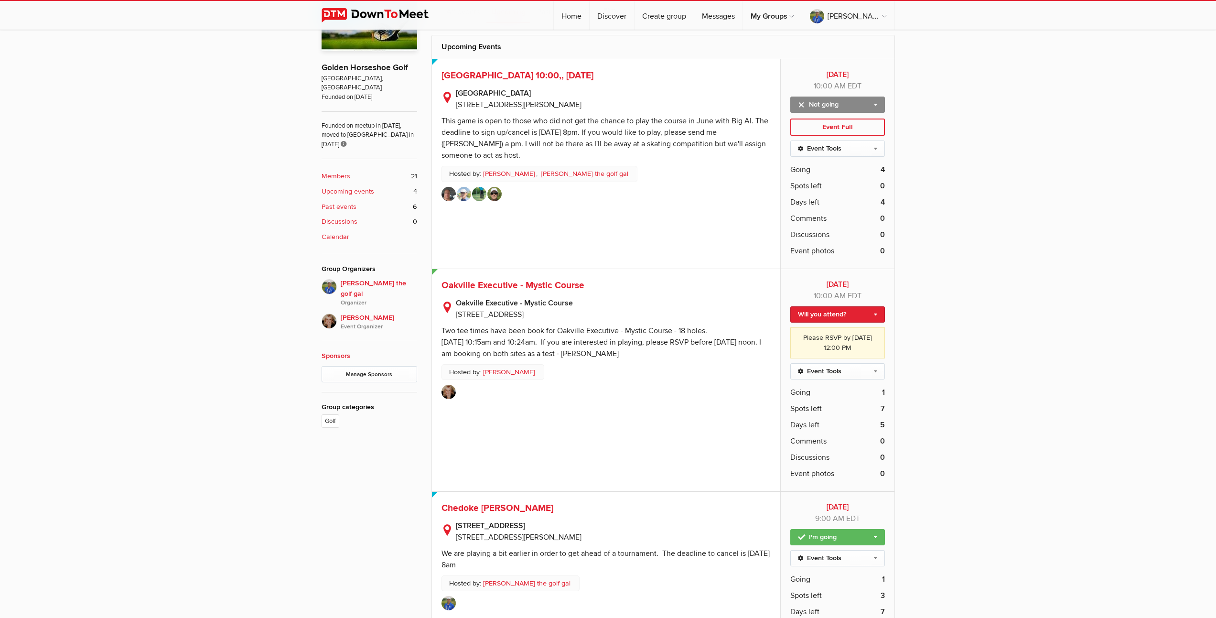
scroll to position [458, 0]
